Goal: Information Seeking & Learning: Learn about a topic

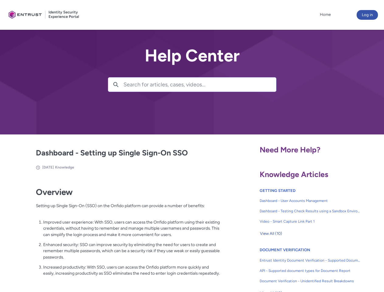
click at [116, 85] on lightning-primitive-icon "button" at bounding box center [115, 84] width 5 height 5
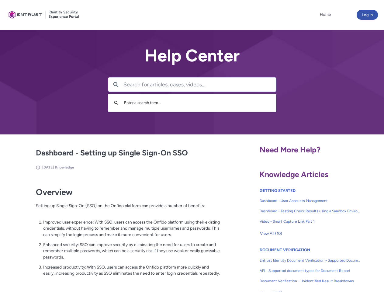
click at [116, 233] on p "Improved user experience: With SSO, users can access the Onfido platform using …" at bounding box center [131, 228] width 177 height 19
click at [271, 234] on span "View All (10)" at bounding box center [271, 233] width 22 height 9
click at [294, 266] on link "API - Supported document types for Document Report" at bounding box center [310, 270] width 101 height 10
